Goal: Transaction & Acquisition: Purchase product/service

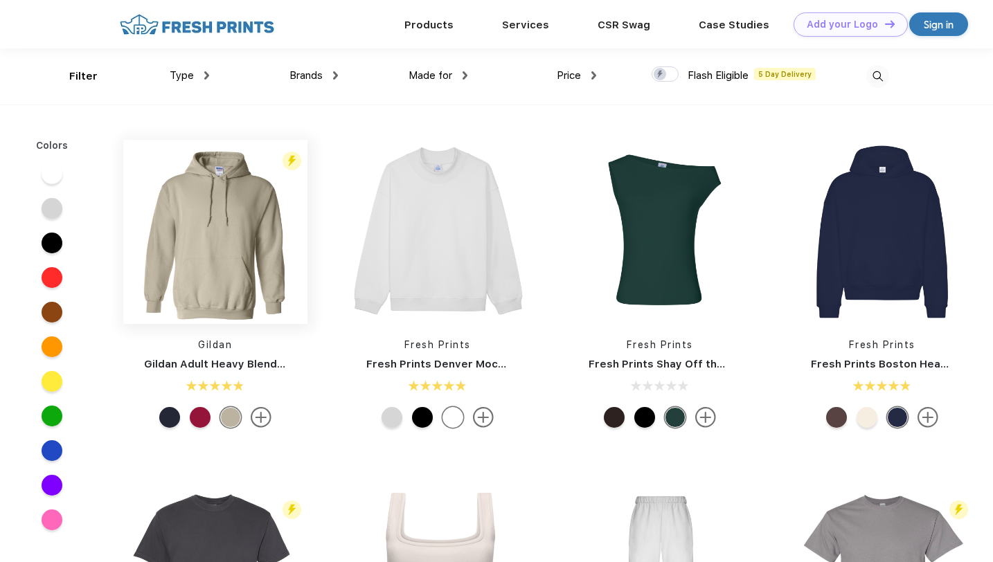
scroll to position [1, 0]
click at [890, 75] on div "Filter Type Shirts Sweaters Bottoms Accessories Hats Tanks Jackets Jerseys Polo…" at bounding box center [496, 76] width 854 height 56
click at [880, 75] on img at bounding box center [877, 75] width 23 height 23
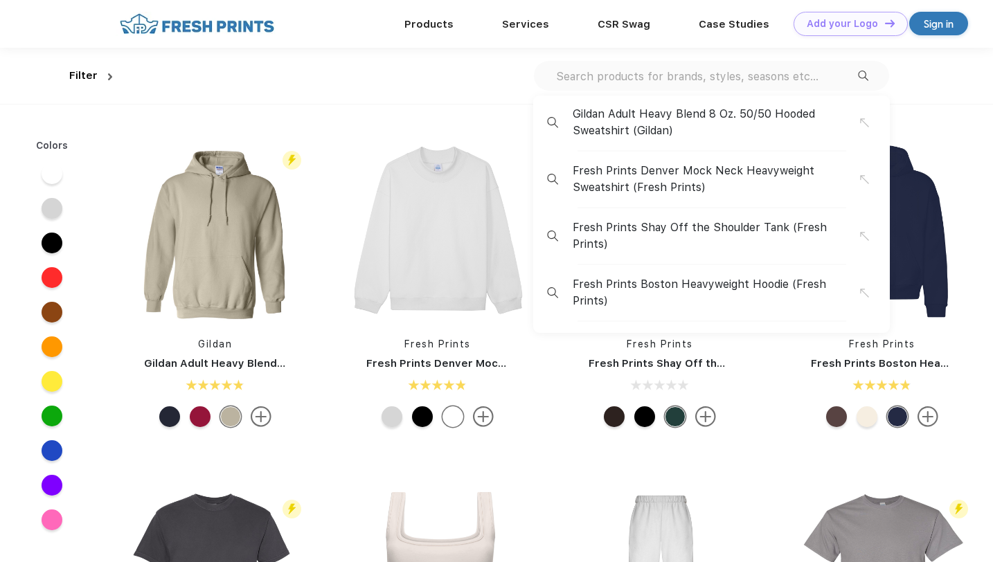
click at [813, 80] on input "text" at bounding box center [705, 76] width 303 height 15
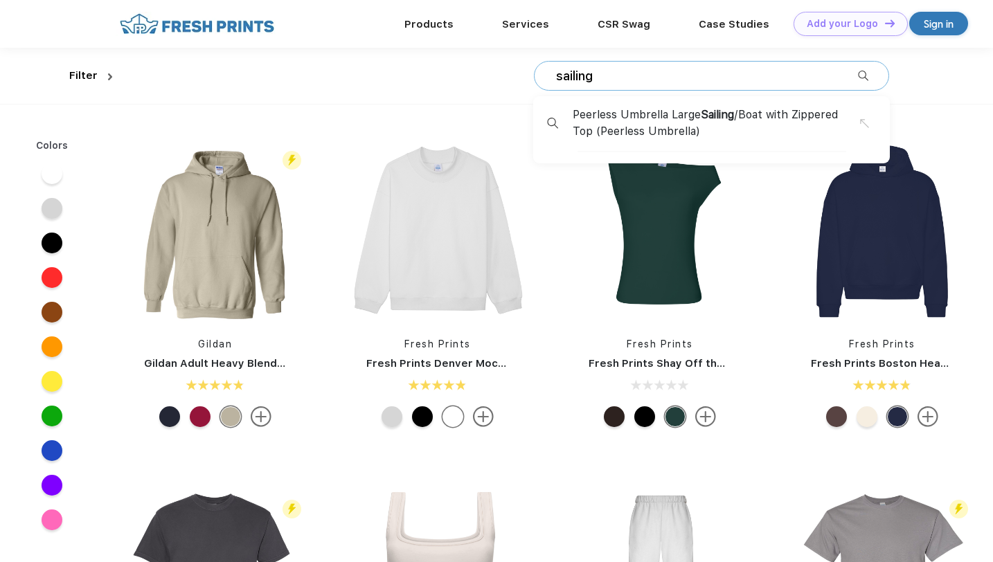
type input "sailing"
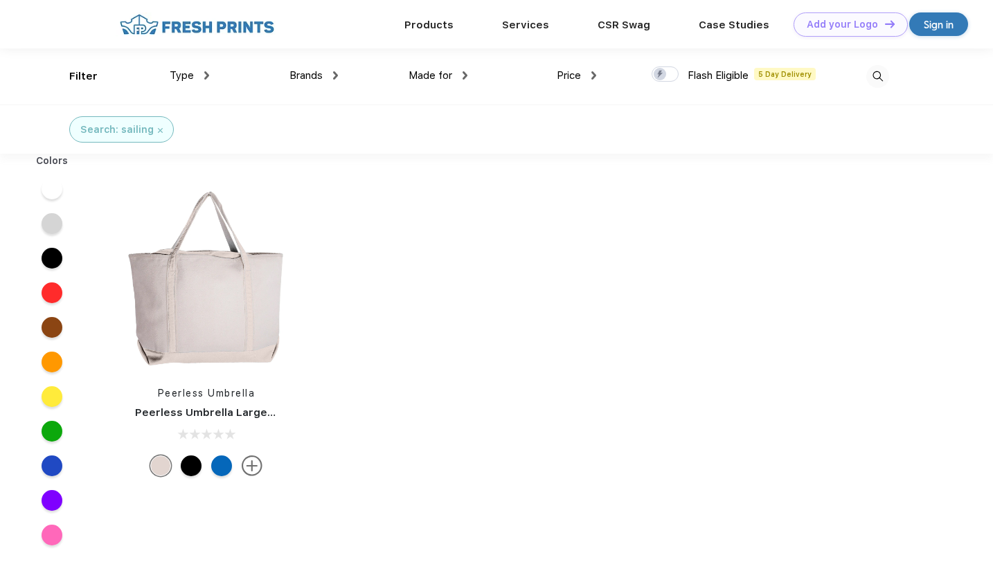
click at [869, 74] on img at bounding box center [877, 76] width 23 height 23
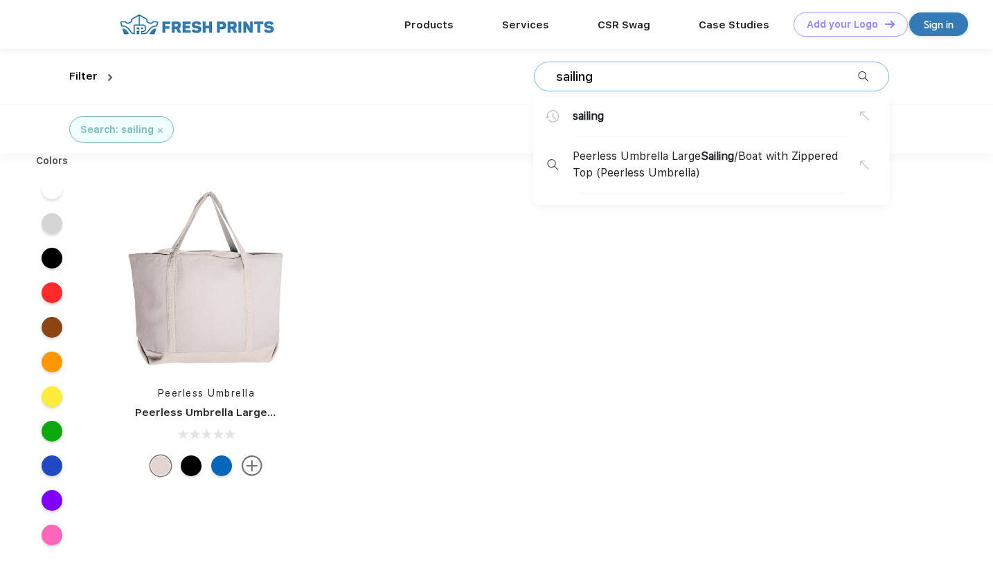
click at [159, 126] on div "Search: sailing" at bounding box center [121, 129] width 105 height 26
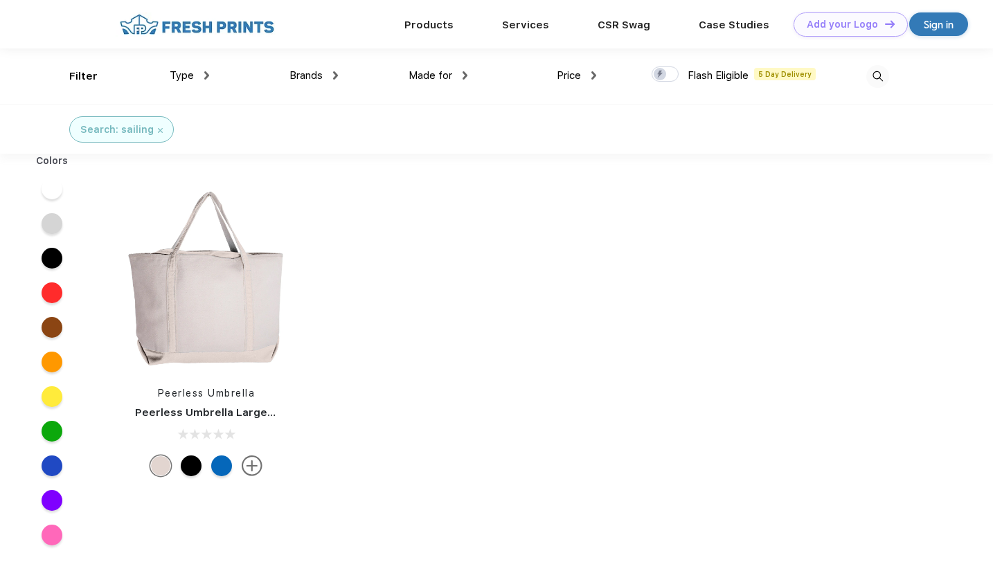
click at [158, 129] on img at bounding box center [160, 130] width 5 height 5
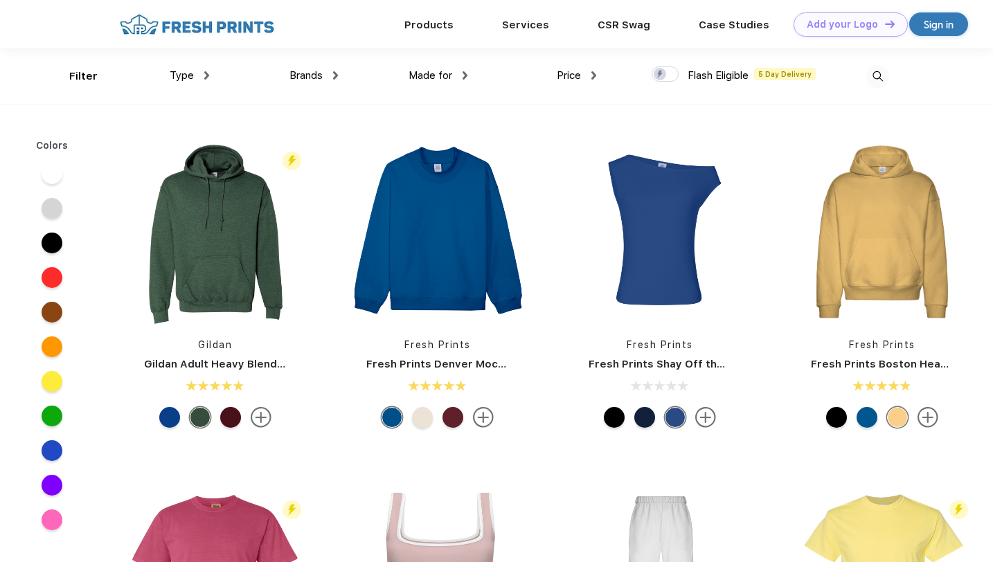
click at [204, 73] on img at bounding box center [206, 75] width 5 height 8
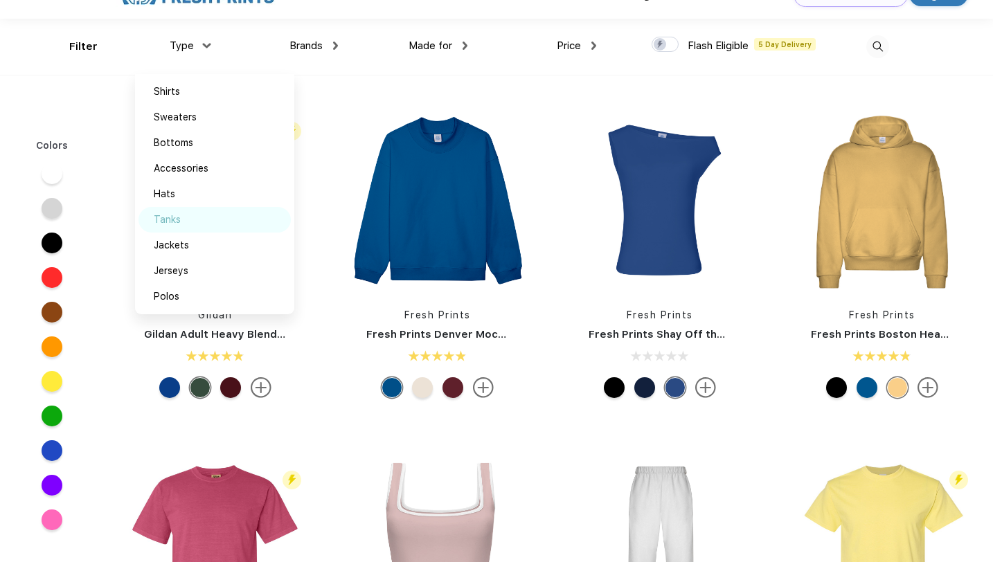
scroll to position [37, 0]
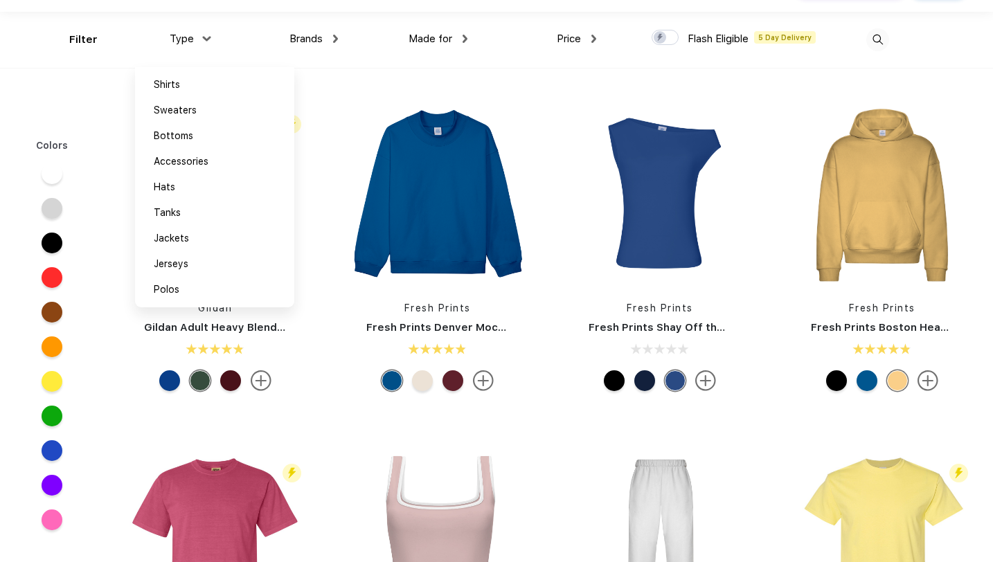
click at [337, 39] on img at bounding box center [335, 39] width 5 height 8
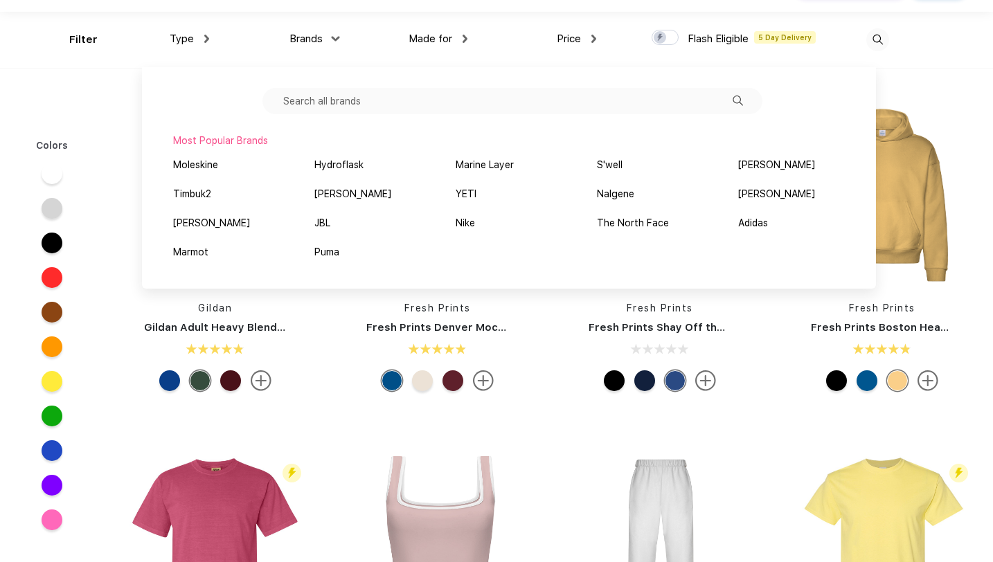
click at [463, 37] on img at bounding box center [464, 39] width 5 height 8
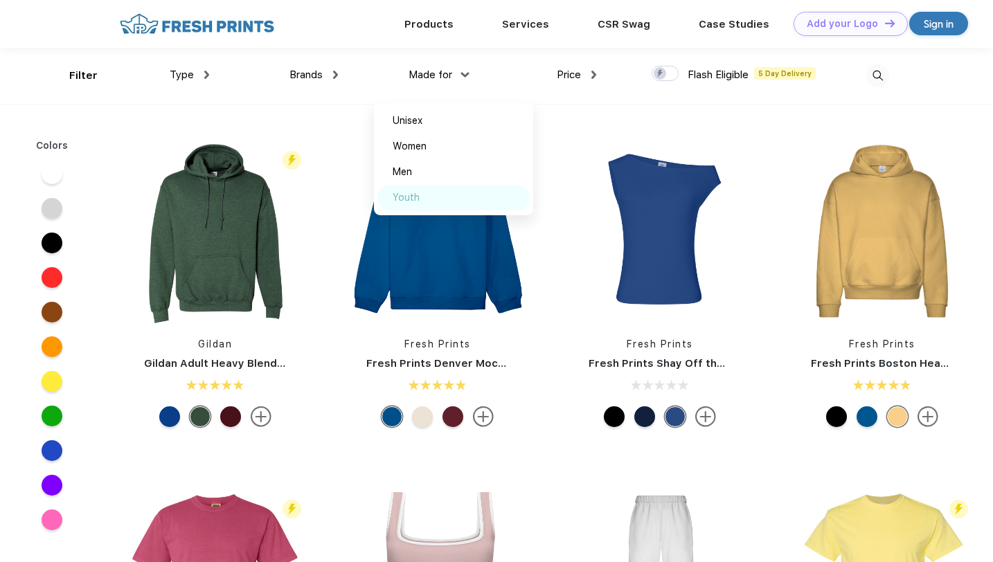
scroll to position [0, 0]
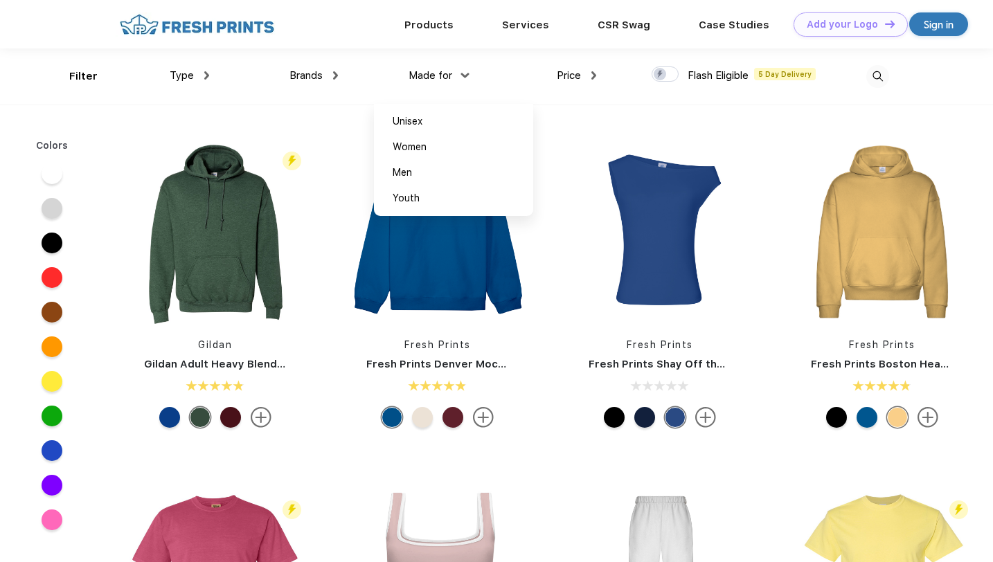
click at [212, 75] on div "Brands Most Popular Brands Moleskine Hydroflask Marine Layer S'well [PERSON_NAM…" at bounding box center [273, 76] width 129 height 56
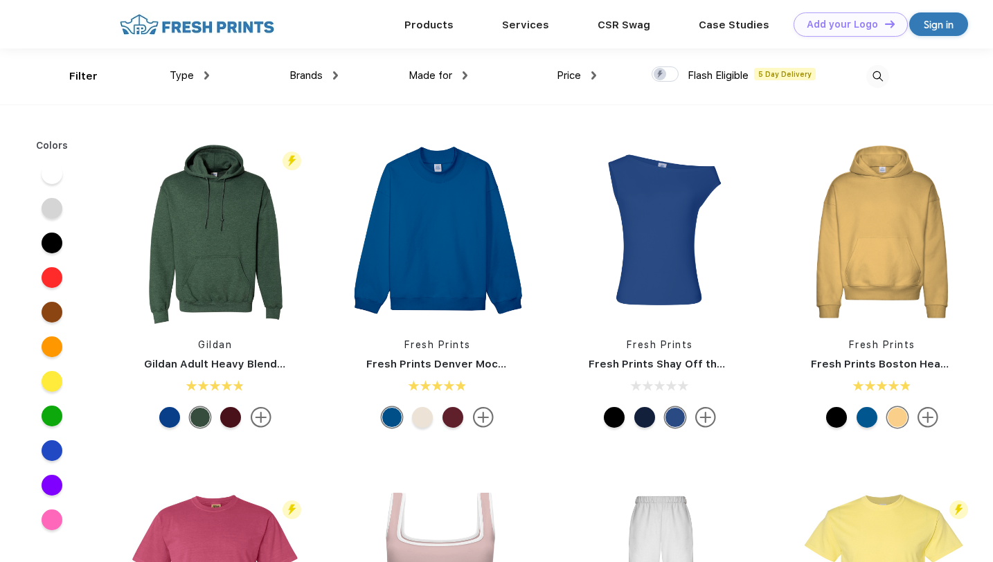
click at [201, 75] on div "Type" at bounding box center [189, 76] width 39 height 16
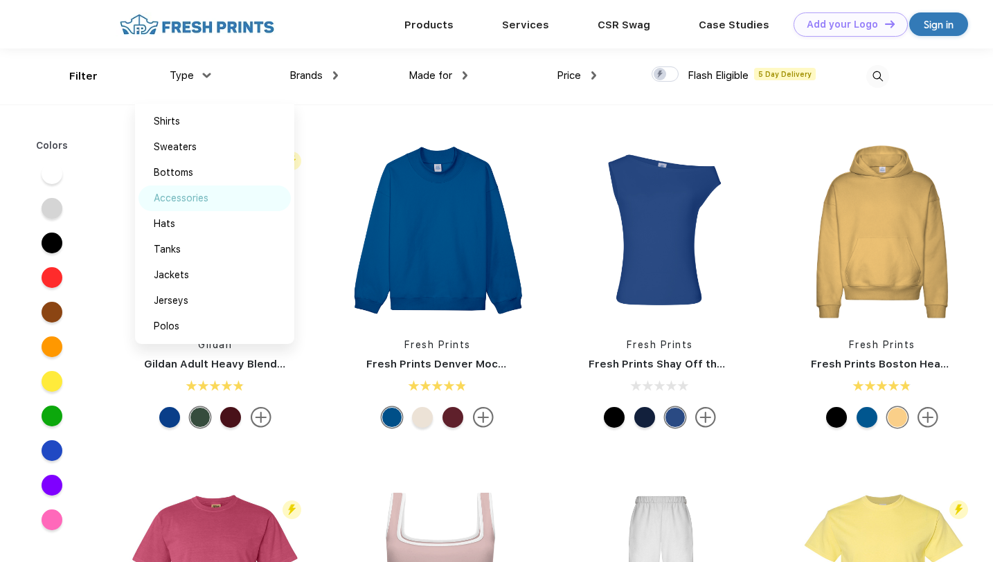
click at [189, 197] on div "Accessories" at bounding box center [181, 198] width 55 height 15
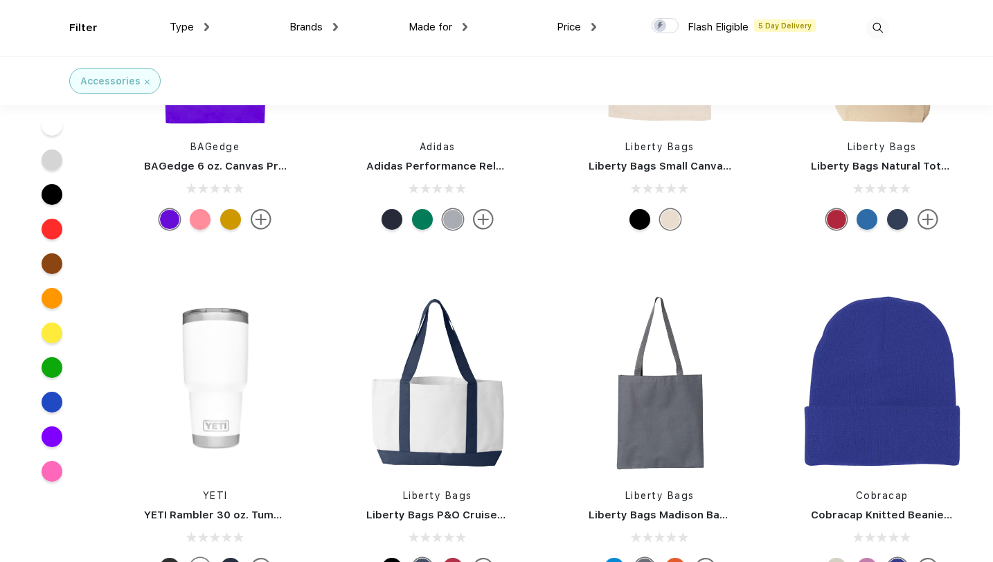
scroll to position [3658, 0]
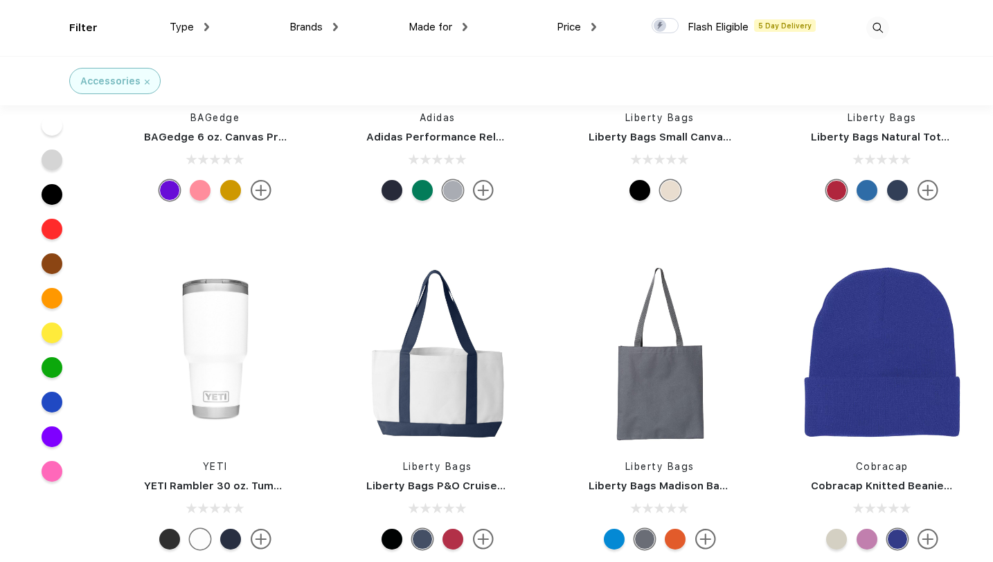
click at [209, 21] on div "Brands Most Popular Brands Moleskine Hydroflask Marine Layer S'well [PERSON_NAM…" at bounding box center [273, 28] width 129 height 56
click at [208, 21] on div "Type" at bounding box center [189, 27] width 39 height 16
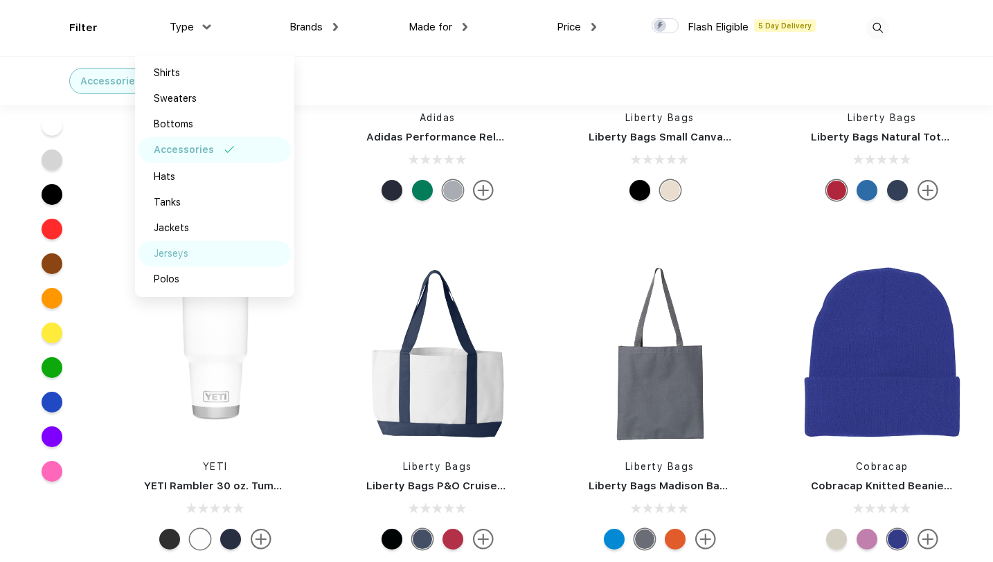
click at [189, 252] on div "Jerseys" at bounding box center [214, 254] width 152 height 26
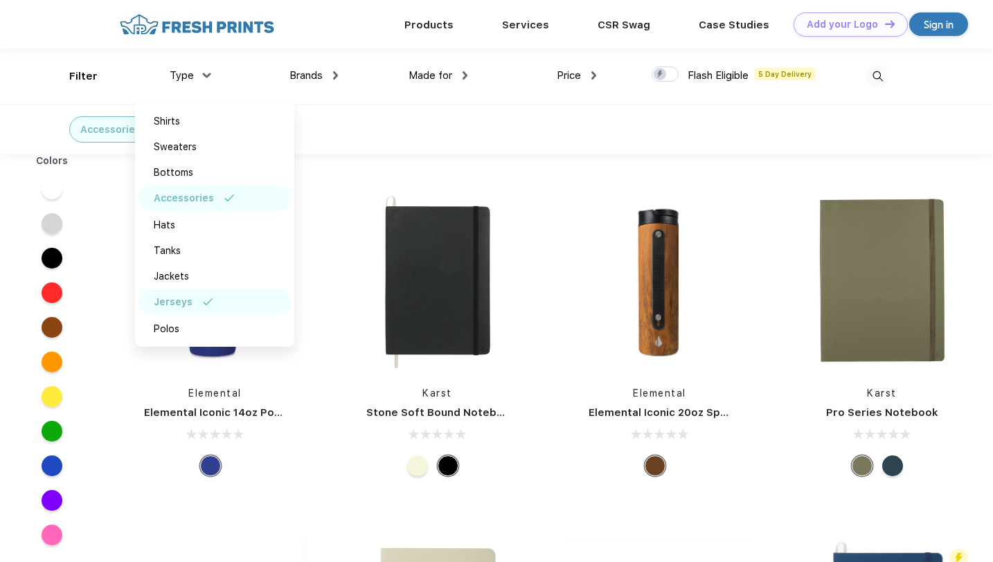
click at [220, 190] on div "Accessories" at bounding box center [214, 199] width 152 height 26
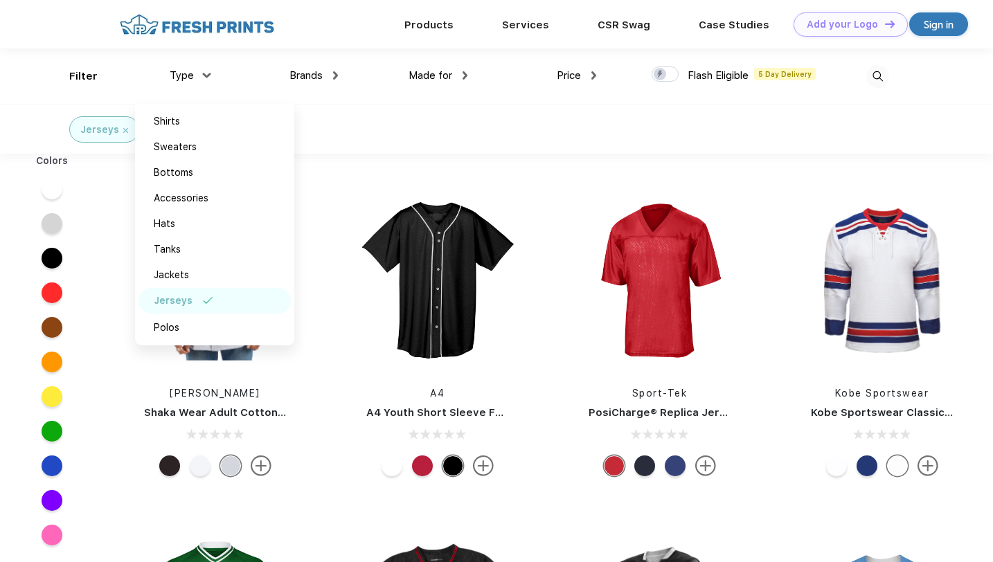
click at [421, 136] on div "Jerseys" at bounding box center [496, 129] width 993 height 49
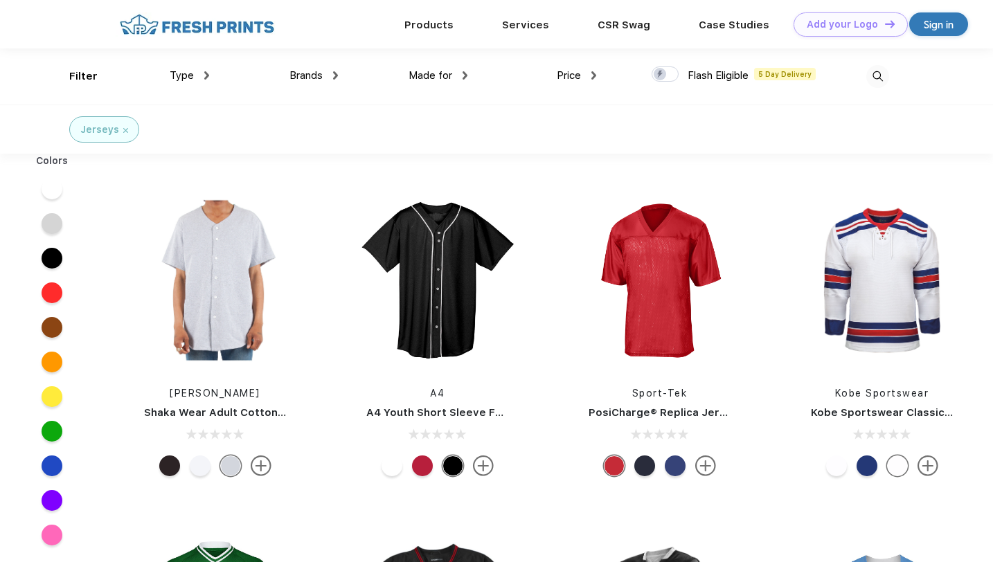
click at [207, 75] on img at bounding box center [206, 75] width 5 height 8
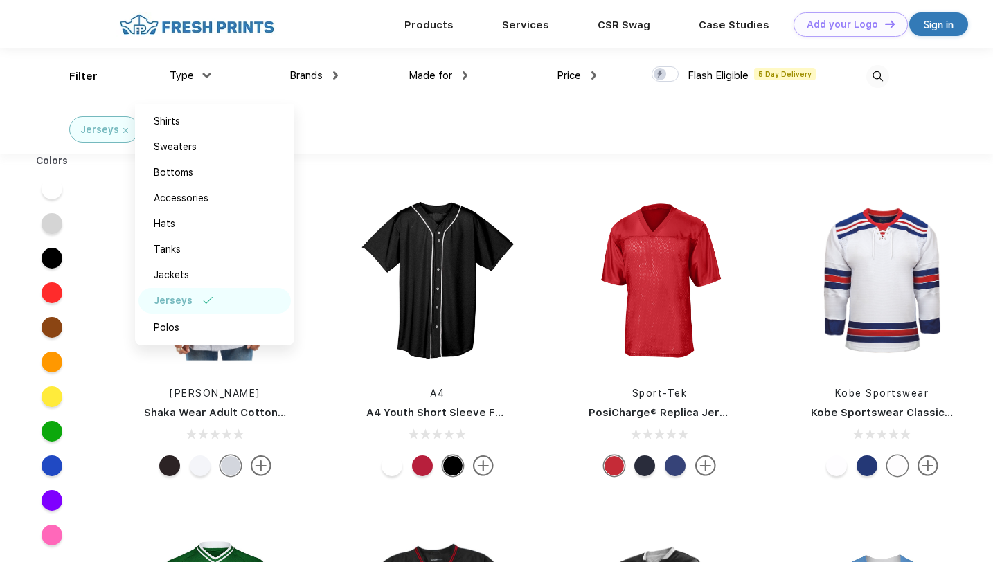
click at [203, 301] on img at bounding box center [208, 300] width 10 height 7
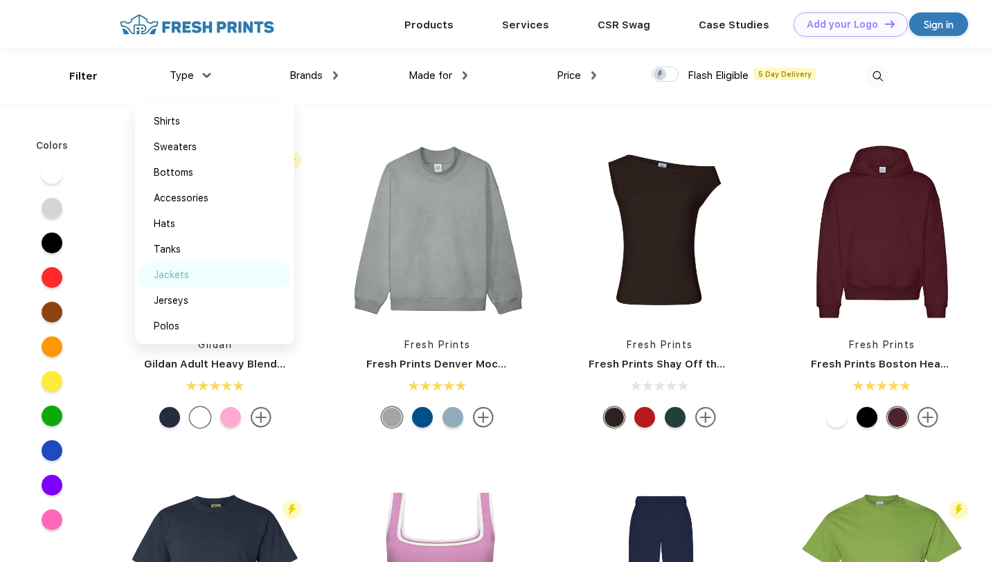
click at [199, 270] on div "Jackets" at bounding box center [214, 275] width 152 height 26
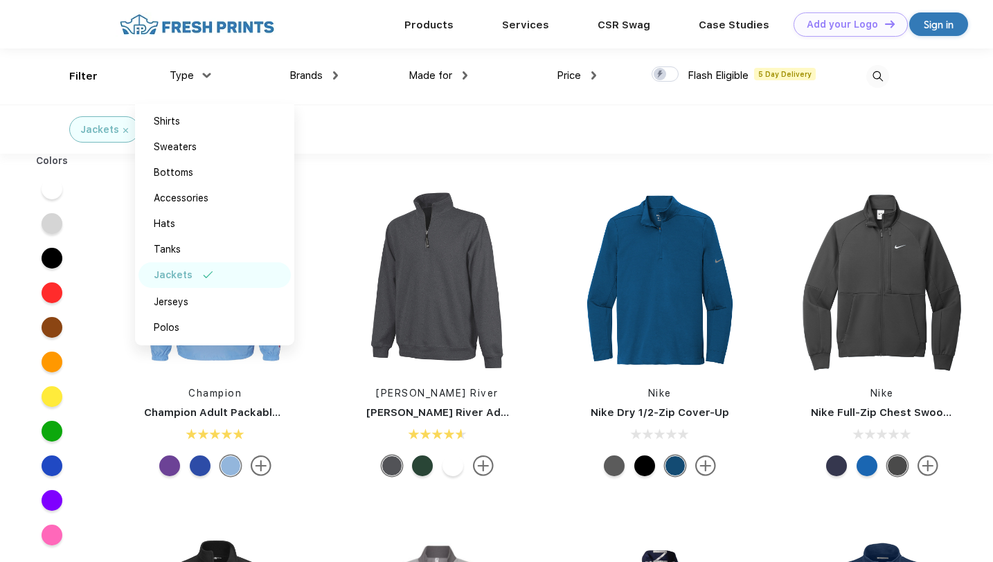
click at [405, 132] on div "Jackets" at bounding box center [496, 129] width 993 height 49
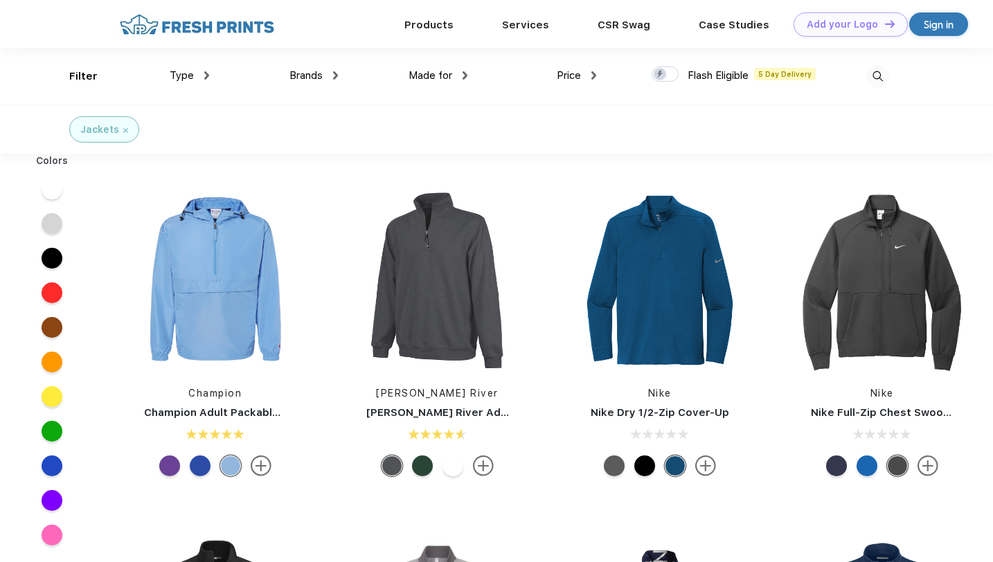
click at [197, 78] on div "Type" at bounding box center [189, 76] width 39 height 16
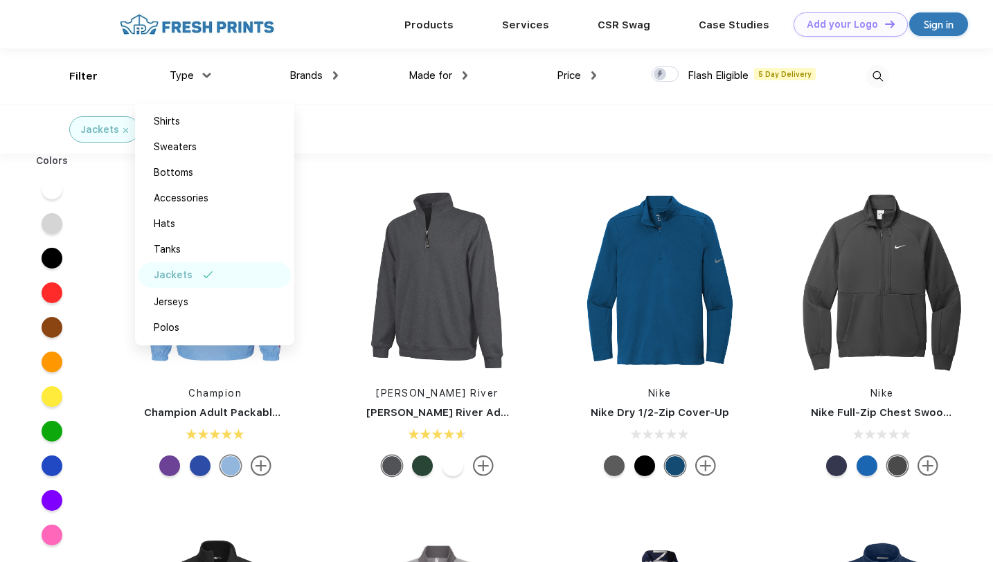
click at [194, 273] on div "Jackets" at bounding box center [214, 275] width 152 height 26
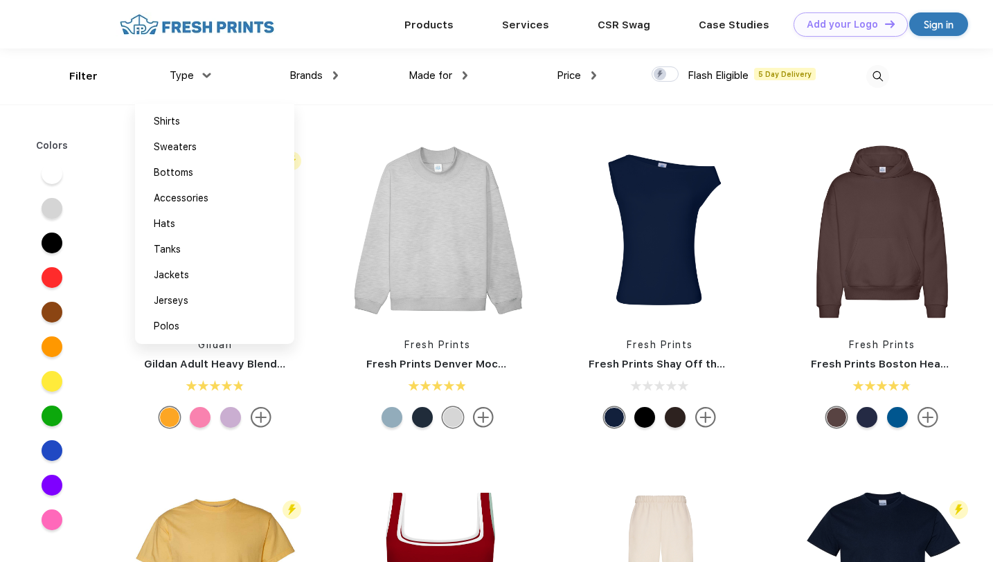
click at [620, 79] on div "Filter Type Shirts Sweaters Bottoms Accessories Hats Tanks Jackets Jerseys Polo…" at bounding box center [479, 76] width 820 height 56
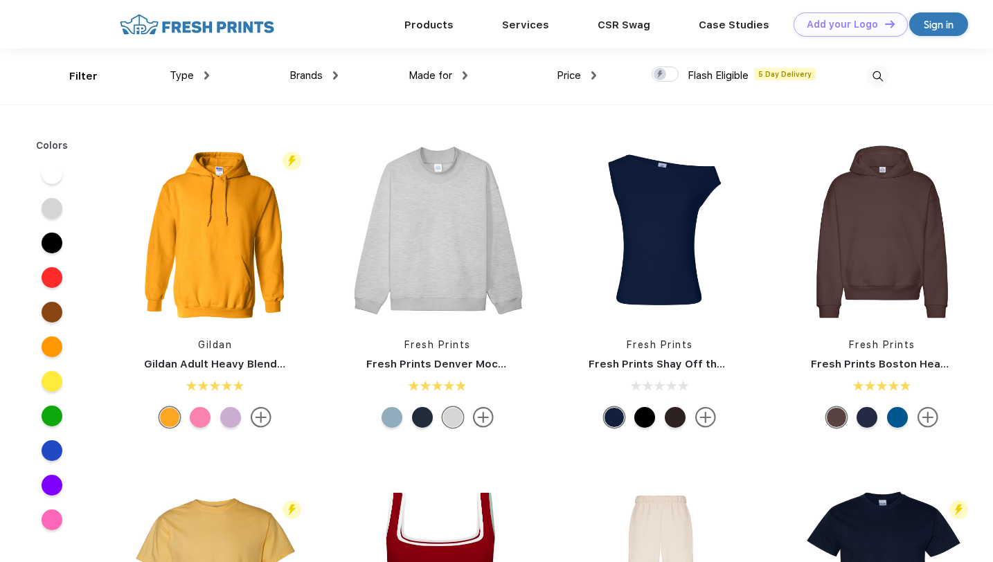
click at [596, 76] on img at bounding box center [593, 75] width 5 height 8
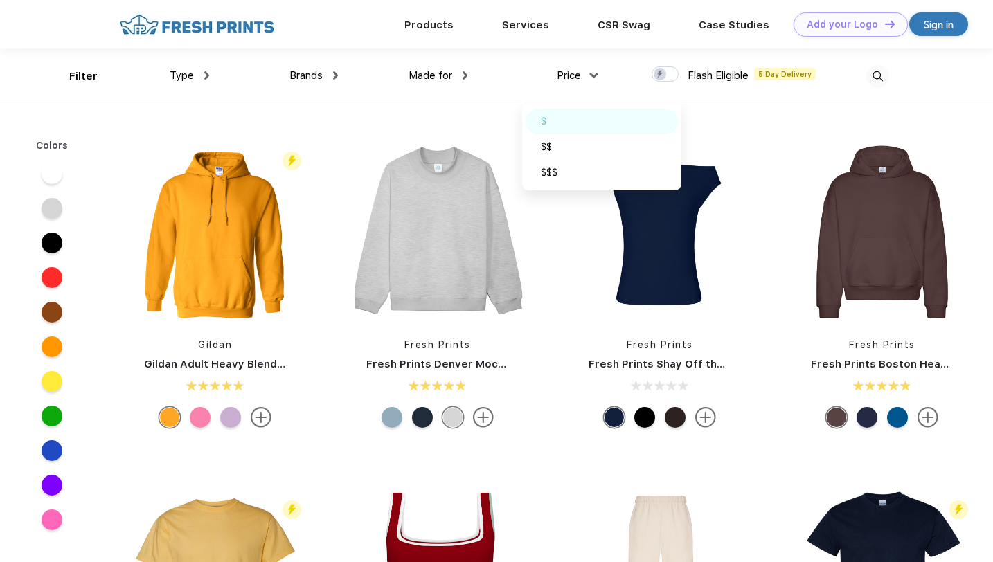
click at [556, 126] on div "$" at bounding box center [601, 122] width 152 height 26
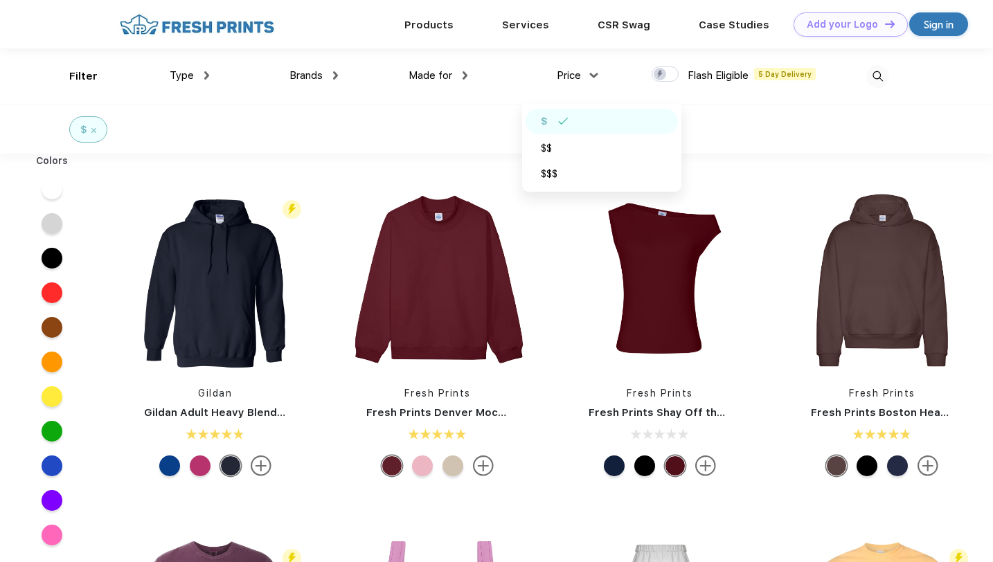
click at [498, 95] on div "Price $ $$ $$$" at bounding box center [531, 76] width 129 height 56
